Goal: Information Seeking & Learning: Learn about a topic

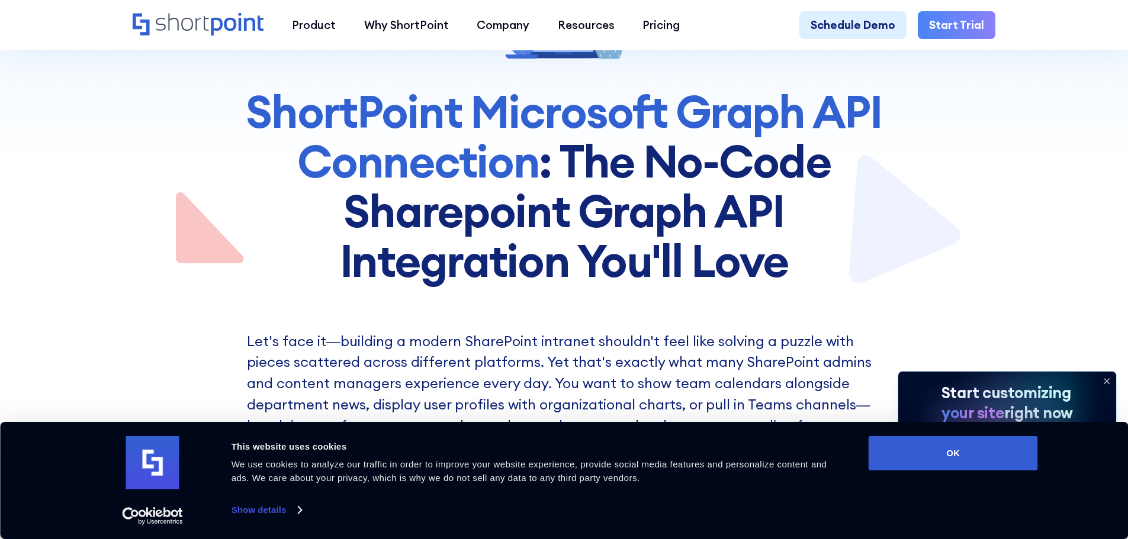
scroll to position [237, 0]
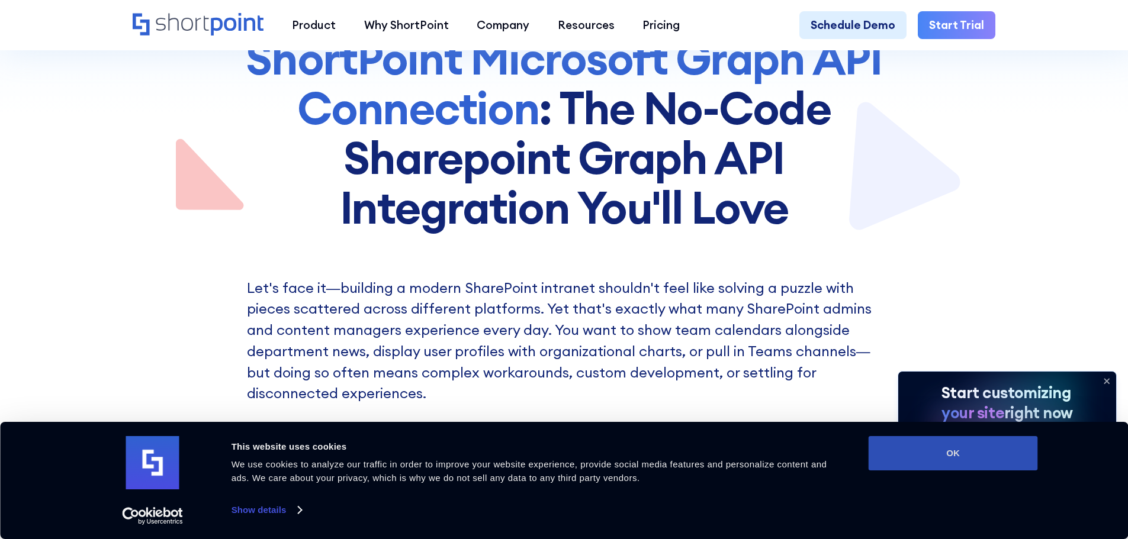
click at [947, 456] on button "OK" at bounding box center [953, 453] width 169 height 34
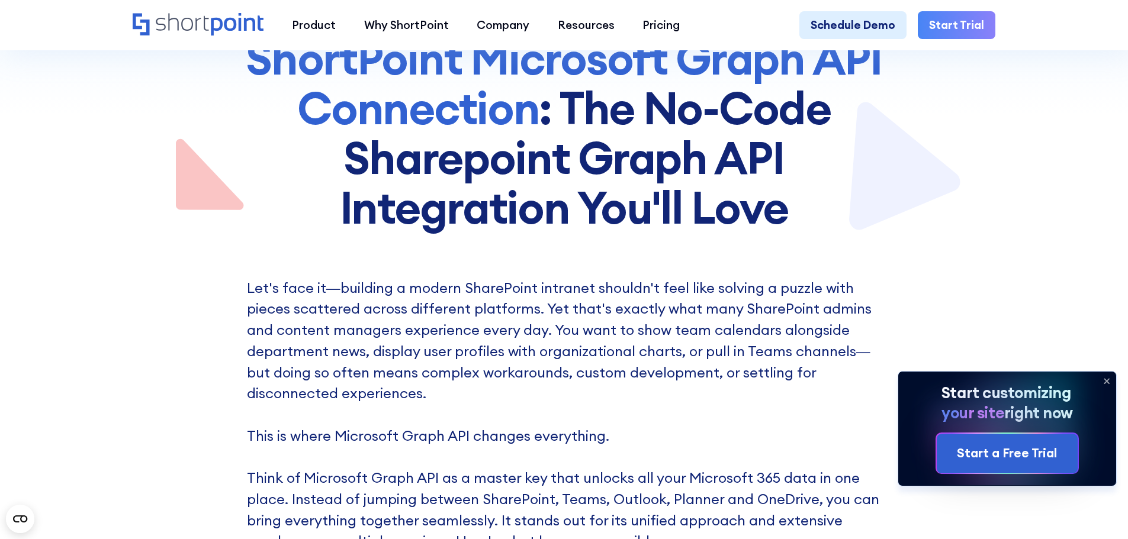
scroll to position [0, 0]
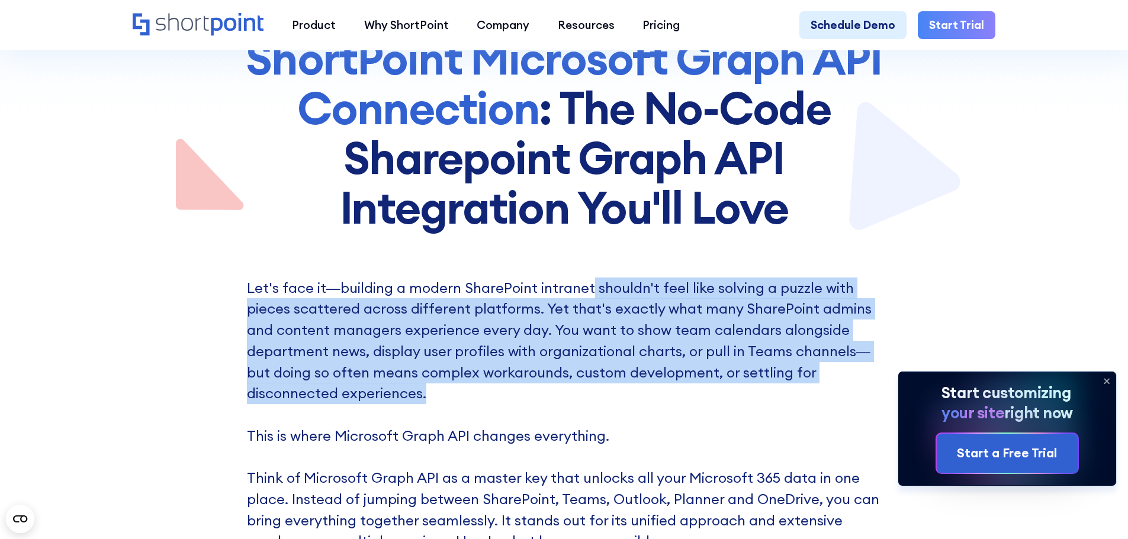
drag, startPoint x: 587, startPoint y: 274, endPoint x: 598, endPoint y: 407, distance: 133.1
click at [605, 404] on p "Let's face it—building a modern SharePoint intranet shouldn't feel like solving…" at bounding box center [564, 426] width 635 height 296
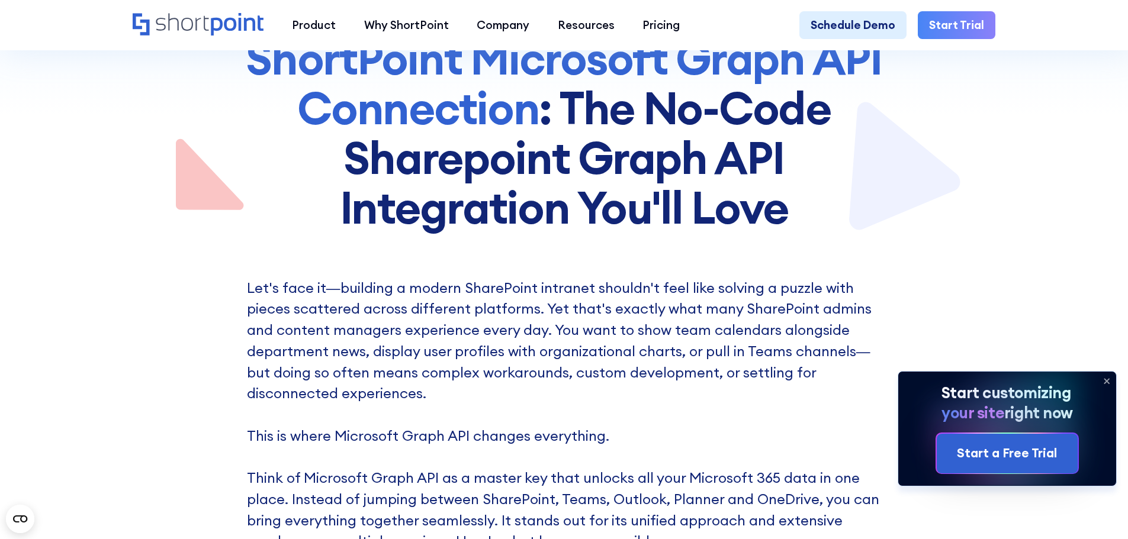
click at [606, 401] on p "Let's face it—building a modern SharePoint intranet shouldn't feel like solving…" at bounding box center [564, 426] width 635 height 296
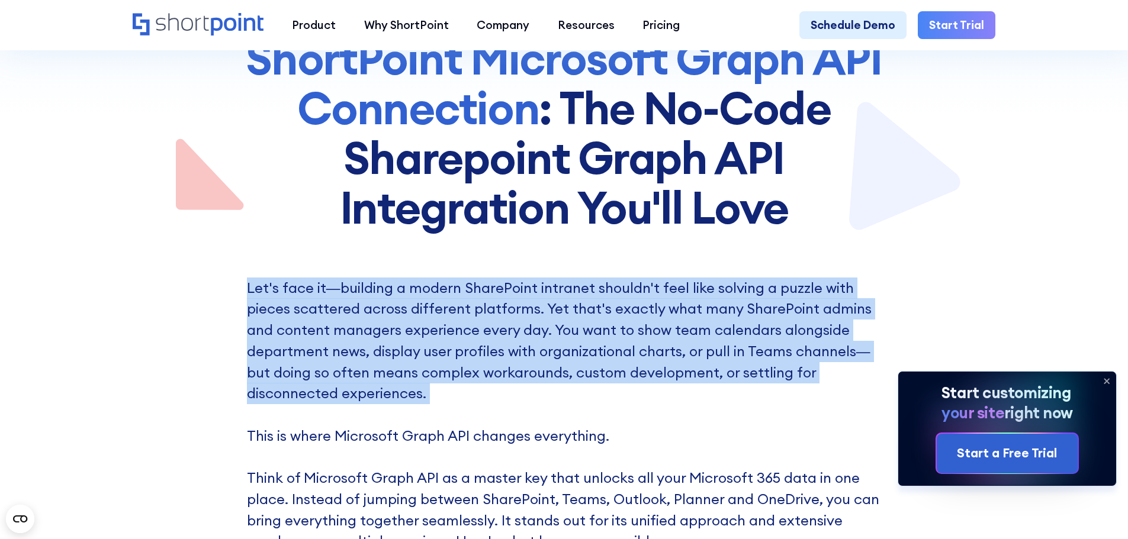
click at [606, 401] on p "Let's face it—building a modern SharePoint intranet shouldn't feel like solving…" at bounding box center [564, 426] width 635 height 296
click at [655, 378] on p "Let's face it—building a modern SharePoint intranet shouldn't feel like solving…" at bounding box center [564, 426] width 635 height 296
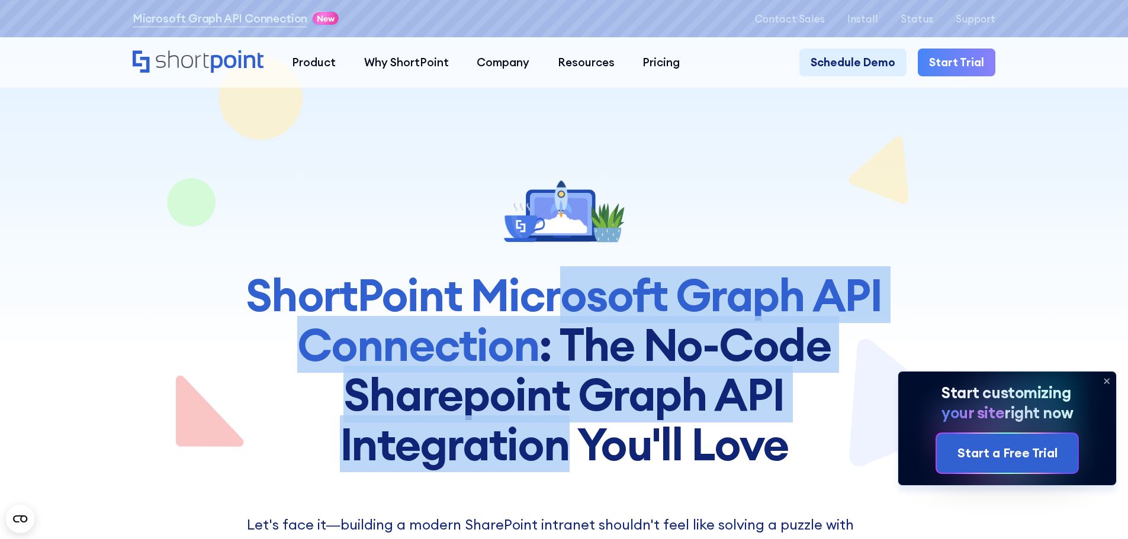
drag, startPoint x: 565, startPoint y: 302, endPoint x: 570, endPoint y: 445, distance: 143.4
click at [570, 445] on h1 "ShortPoint Microsoft Graph API Connection : The No-Code Sharepoint Graph API In…" at bounding box center [564, 370] width 677 height 198
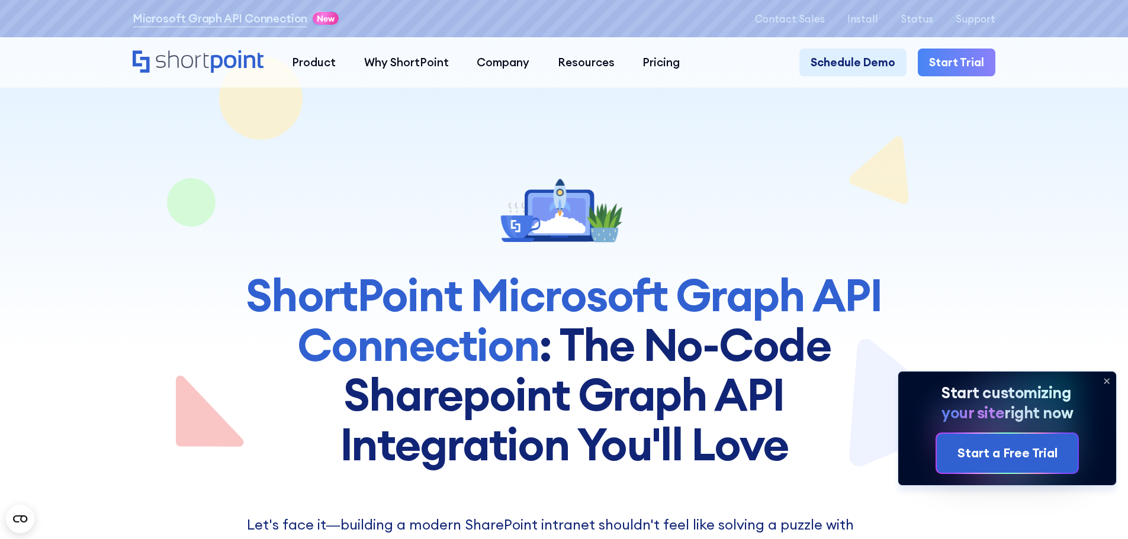
click at [625, 460] on h1 "ShortPoint Microsoft Graph API Connection : The No-Code Sharepoint Graph API In…" at bounding box center [564, 370] width 677 height 198
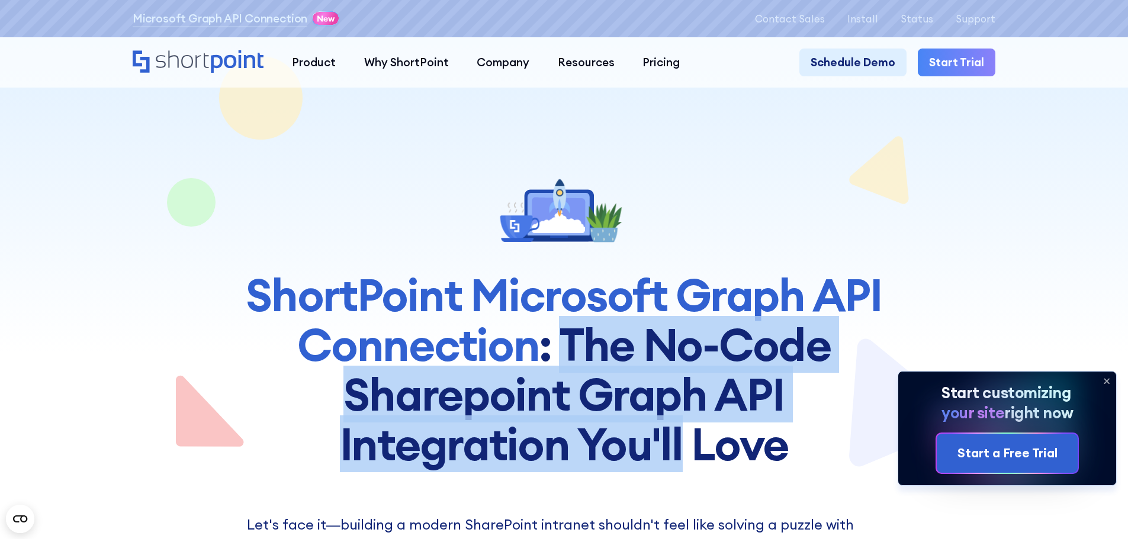
drag, startPoint x: 625, startPoint y: 460, endPoint x: 574, endPoint y: 310, distance: 158.8
click at [579, 319] on h1 "ShortPoint Microsoft Graph API Connection : The No-Code Sharepoint Graph API In…" at bounding box center [564, 370] width 677 height 198
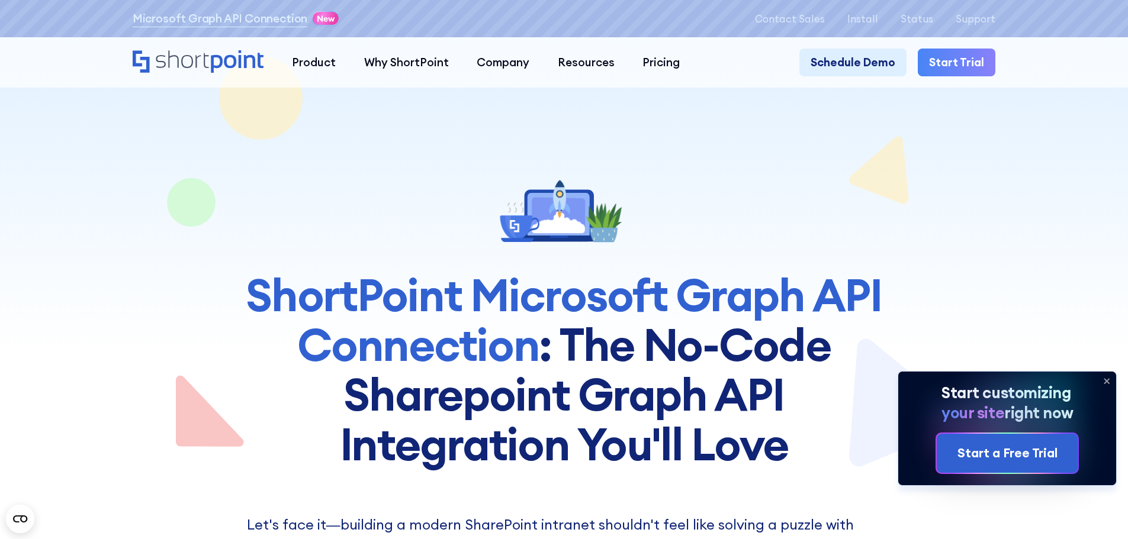
click at [564, 303] on span "ShortPoint Microsoft Graph API Connection" at bounding box center [564, 319] width 636 height 107
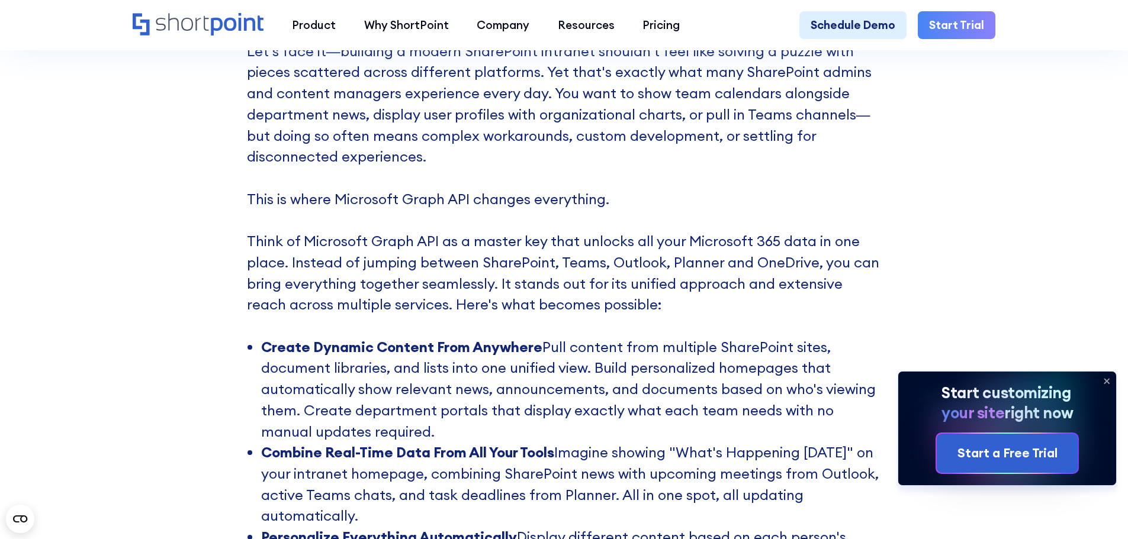
scroll to position [711, 0]
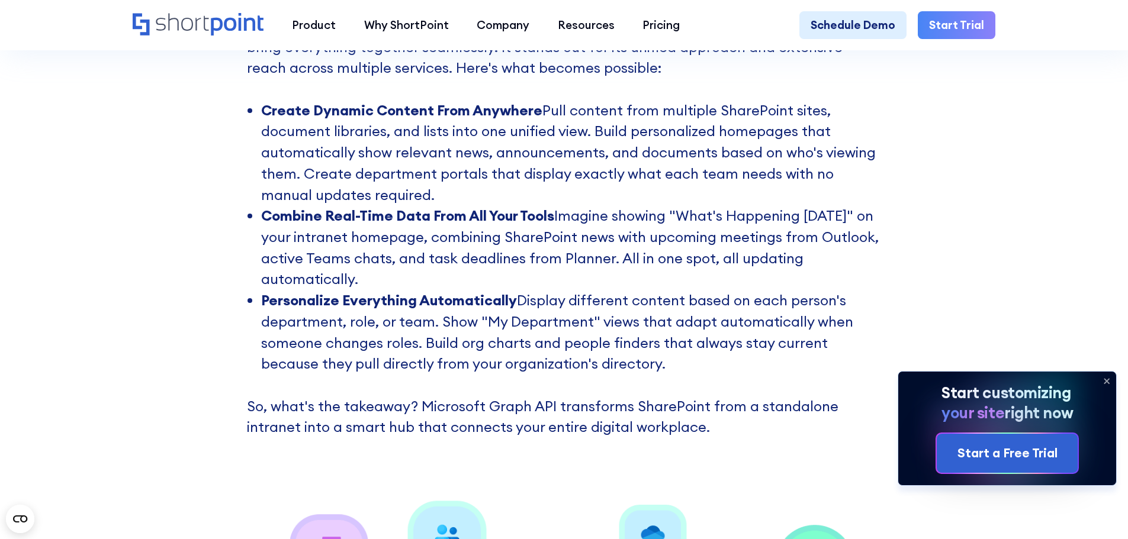
drag, startPoint x: 679, startPoint y: 375, endPoint x: 679, endPoint y: 277, distance: 98.9
click at [679, 277] on ul "Create Dynamic Content From Anywhere Pull content from multiple SharePoint site…" at bounding box center [564, 237] width 635 height 275
click at [688, 290] on li "Combine Real-Time Data From All Your Tools Imagine showing "What's Happening [D…" at bounding box center [571, 247] width 621 height 85
drag, startPoint x: 688, startPoint y: 290, endPoint x: 685, endPoint y: 378, distance: 88.3
click at [685, 375] on ul "Create Dynamic Content From Anywhere Pull content from multiple SharePoint site…" at bounding box center [564, 237] width 635 height 275
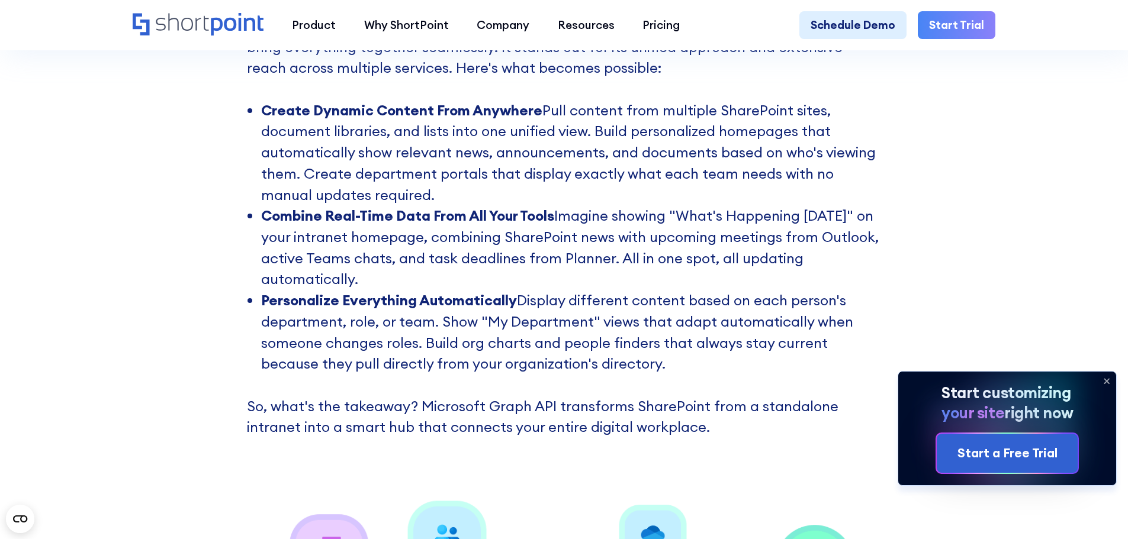
click at [685, 375] on li "Personalize Everything Automatically Display different content based on each pe…" at bounding box center [571, 332] width 621 height 85
drag, startPoint x: 687, startPoint y: 375, endPoint x: 661, endPoint y: 274, distance: 104.6
click at [661, 274] on ul "Create Dynamic Content From Anywhere Pull content from multiple SharePoint site…" at bounding box center [564, 237] width 635 height 275
click at [661, 274] on li "Combine Real-Time Data From All Your Tools Imagine showing "What's Happening [D…" at bounding box center [571, 247] width 621 height 85
click at [640, 375] on li "Personalize Everything Automatically Display different content based on each pe…" at bounding box center [571, 332] width 621 height 85
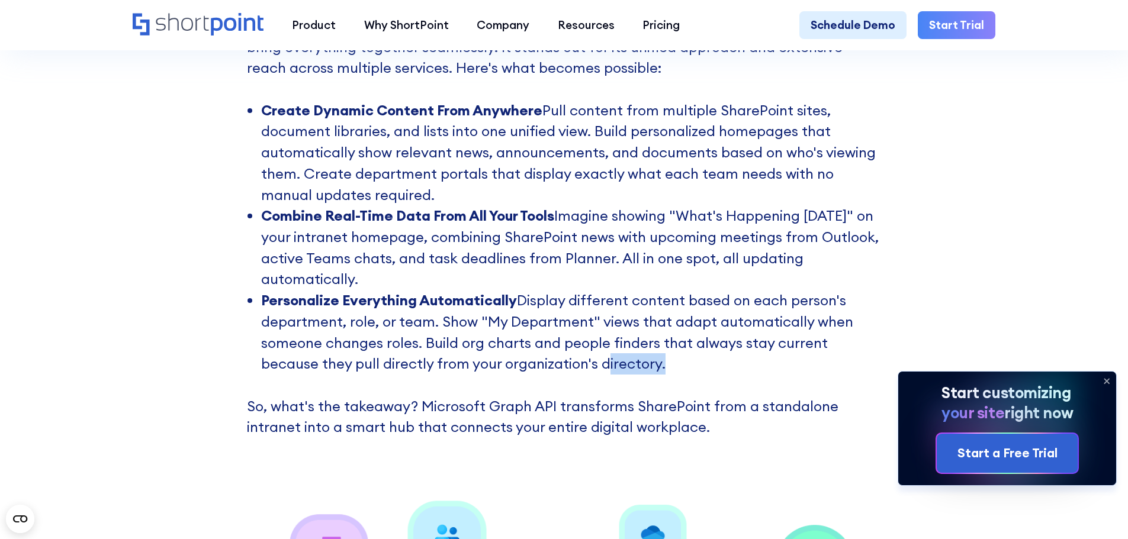
click at [640, 375] on li "Personalize Everything Automatically Display different content based on each pe…" at bounding box center [571, 332] width 621 height 85
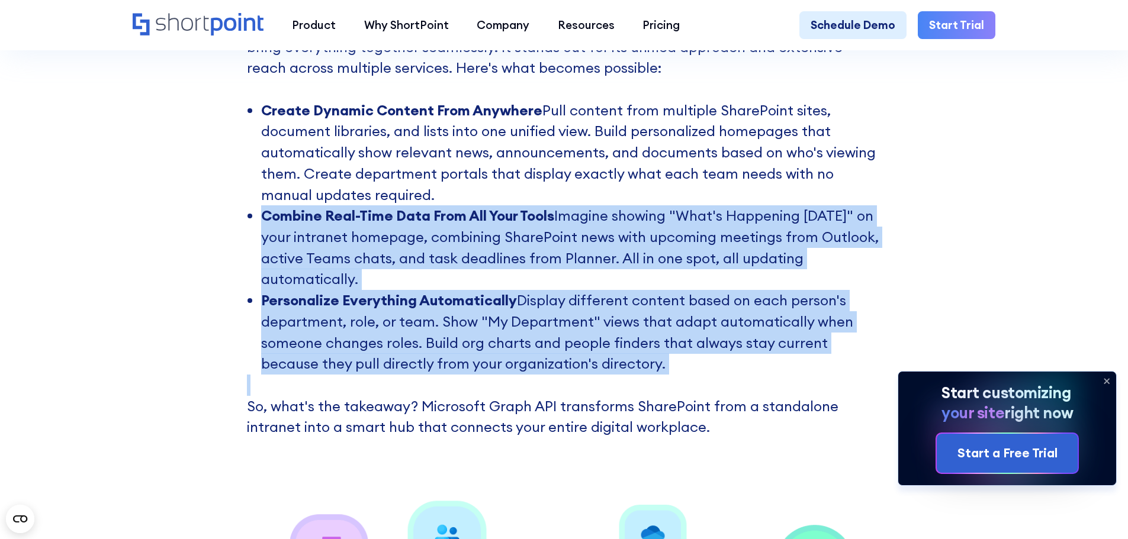
drag, startPoint x: 640, startPoint y: 381, endPoint x: 654, endPoint y: 287, distance: 95.2
click at [654, 287] on ul "Create Dynamic Content From Anywhere Pull content from multiple SharePoint site…" at bounding box center [564, 237] width 635 height 275
click at [654, 286] on li "Combine Real-Time Data From All Your Tools Imagine showing "What's Happening [D…" at bounding box center [571, 247] width 621 height 85
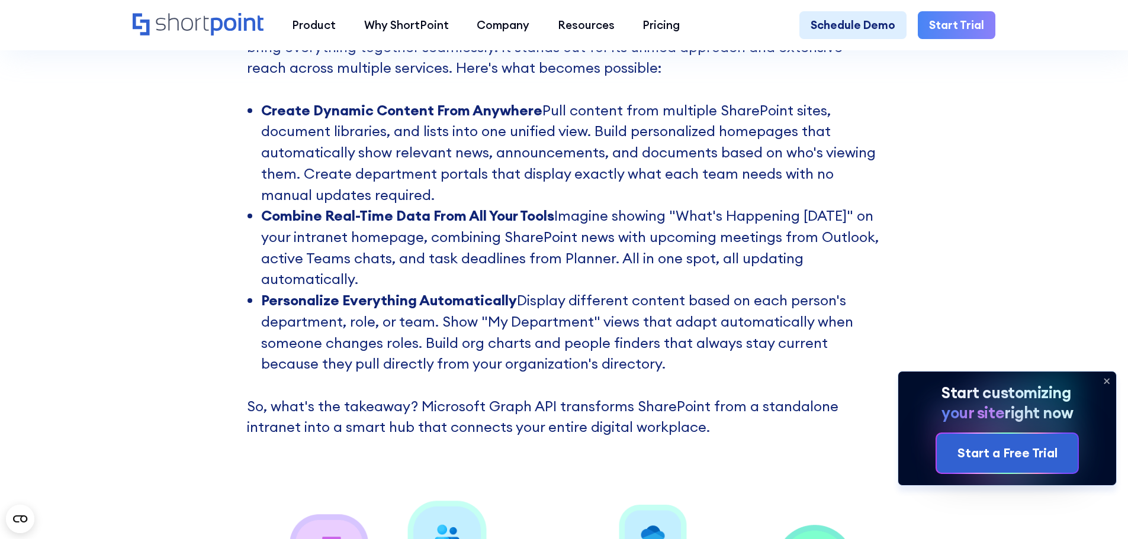
click at [654, 286] on li "Combine Real-Time Data From All Your Tools Imagine showing "What's Happening [D…" at bounding box center [571, 247] width 621 height 85
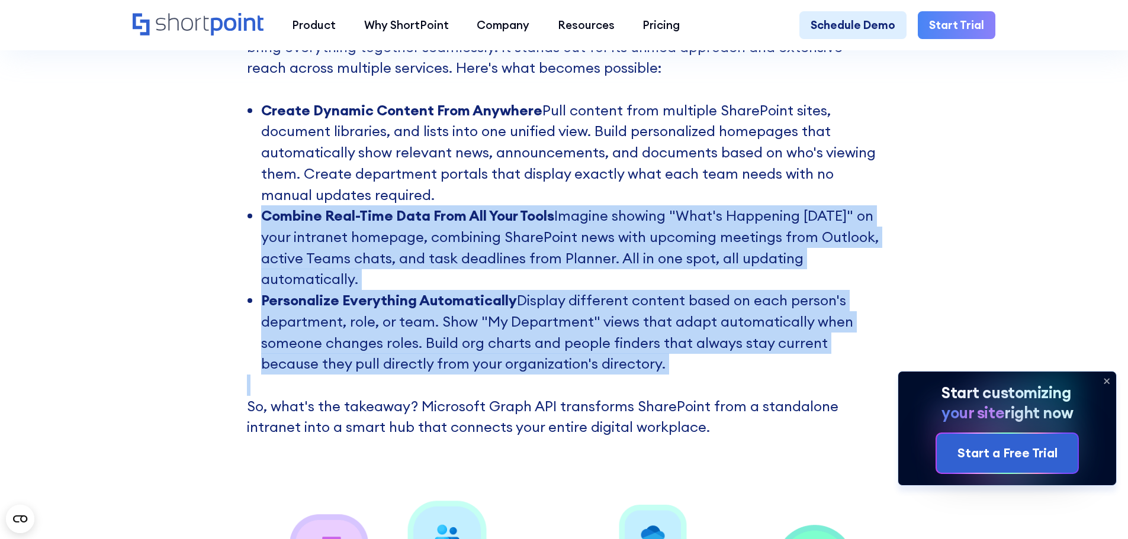
drag, startPoint x: 654, startPoint y: 286, endPoint x: 665, endPoint y: 393, distance: 107.7
click at [665, 393] on div "Let's face it—building a modern SharePoint intranet shouldn't feel like solving…" at bounding box center [564, 121] width 635 height 635
click at [665, 393] on p "So, what's the takeaway? Microsoft Graph API transforms SharePoint from a stand…" at bounding box center [564, 406] width 635 height 63
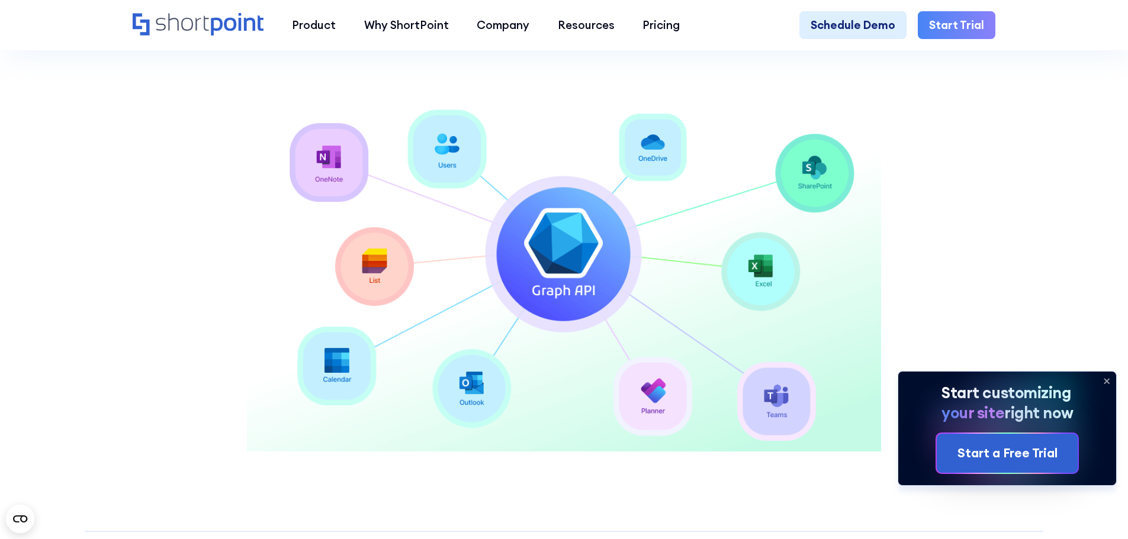
scroll to position [1125, 0]
